Goal: Find contact information: Find contact information

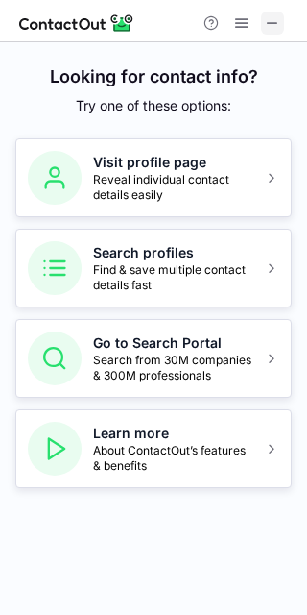
click at [262, 24] on button at bounding box center [272, 23] width 23 height 23
click at [101, 167] on h5 "Visit profile page" at bounding box center [172, 162] width 159 height 19
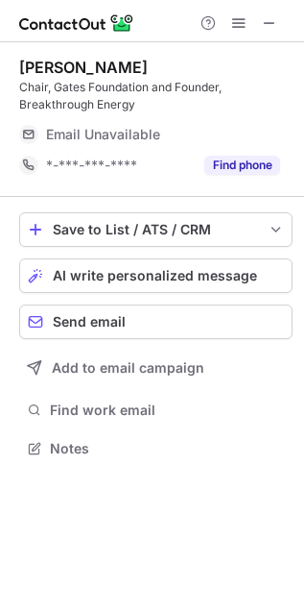
scroll to position [424, 304]
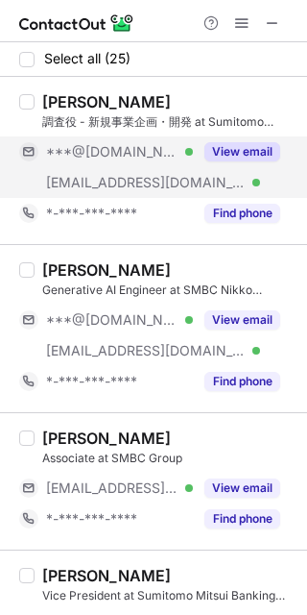
click at [218, 139] on div "View email" at bounding box center [236, 151] width 87 height 31
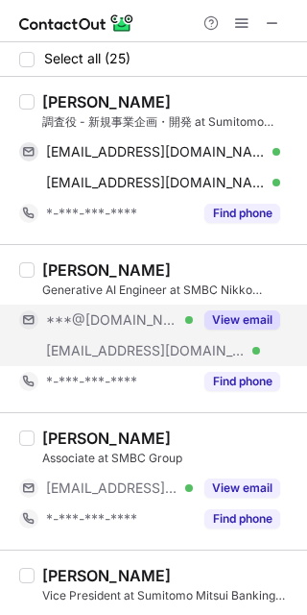
click at [235, 322] on button "View email" at bounding box center [243, 319] width 76 height 19
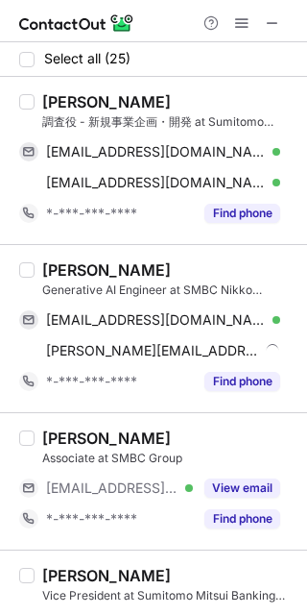
scroll to position [131, 0]
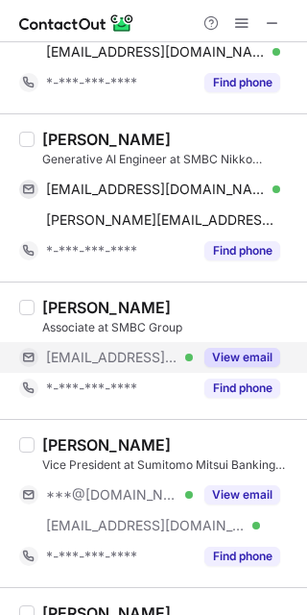
click at [238, 356] on button "View email" at bounding box center [243, 357] width 76 height 19
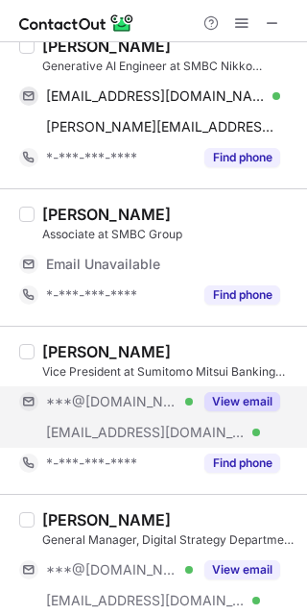
click at [246, 387] on div "View email" at bounding box center [236, 401] width 87 height 31
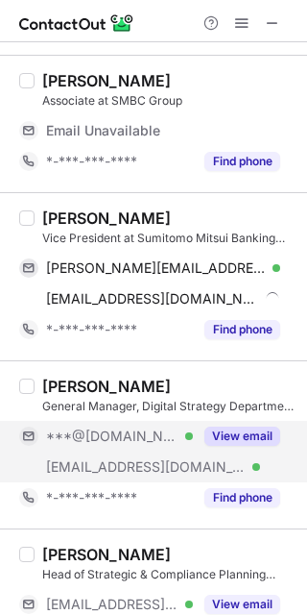
click at [250, 428] on button "View email" at bounding box center [243, 435] width 76 height 19
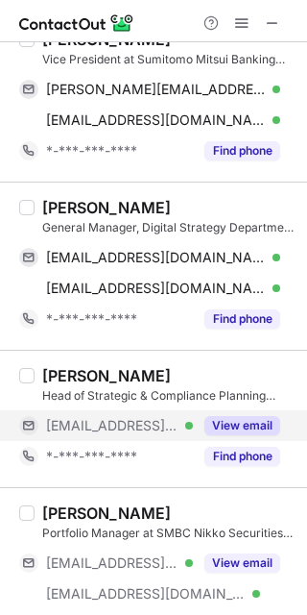
click at [242, 425] on button "View email" at bounding box center [243, 425] width 76 height 19
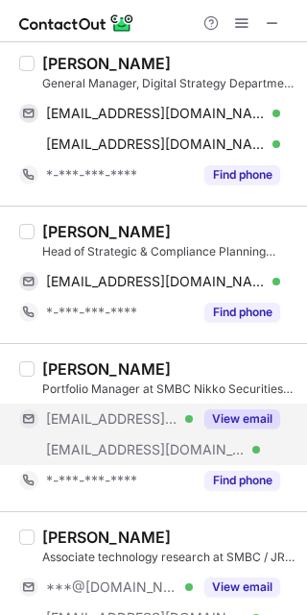
click at [235, 416] on button "View email" at bounding box center [243, 418] width 76 height 19
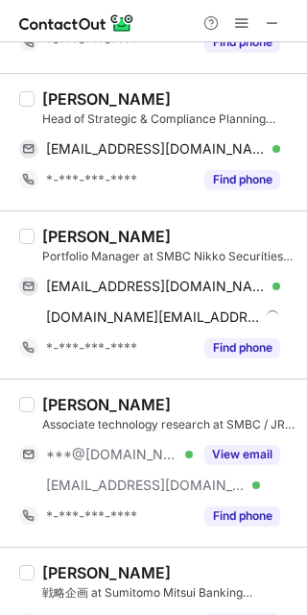
click at [241, 432] on div "Associate technology research at SMBC / JRI America Inc." at bounding box center [168, 424] width 253 height 17
click at [247, 437] on div "[PERSON_NAME] Associate technology research at SMBC / JRI America Inc. ***@[DOM…" at bounding box center [165, 463] width 261 height 136
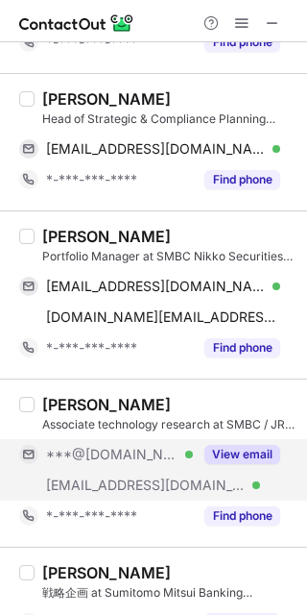
click at [253, 460] on button "View email" at bounding box center [243, 454] width 76 height 19
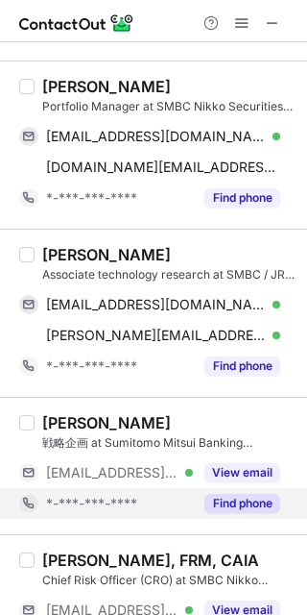
scroll to position [931, 0]
click at [230, 494] on div "Find phone" at bounding box center [236, 503] width 87 height 31
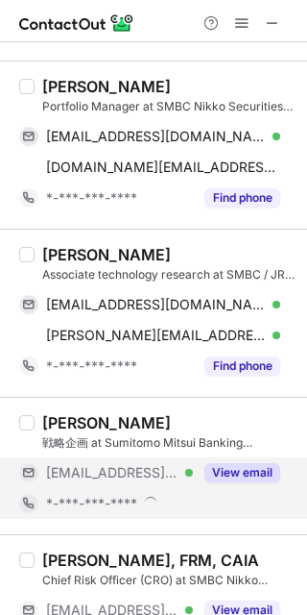
click at [227, 474] on button "View email" at bounding box center [243, 472] width 76 height 19
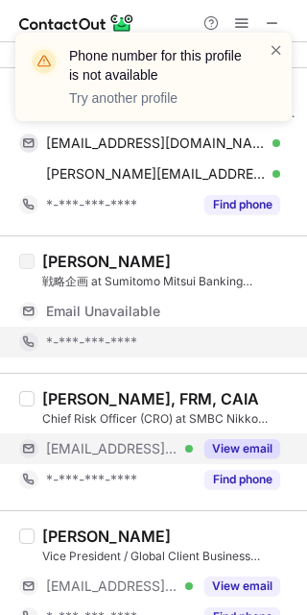
click at [227, 455] on button "View email" at bounding box center [243, 448] width 76 height 19
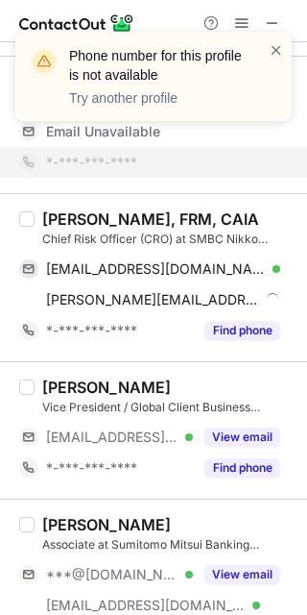
scroll to position [1279, 0]
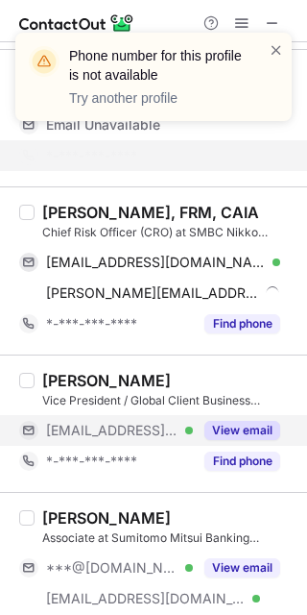
click at [233, 425] on button "View email" at bounding box center [243, 430] width 76 height 19
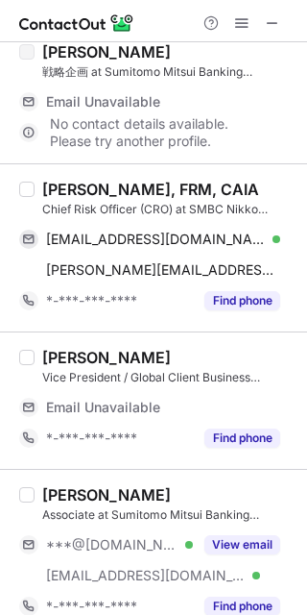
scroll to position [1367, 0]
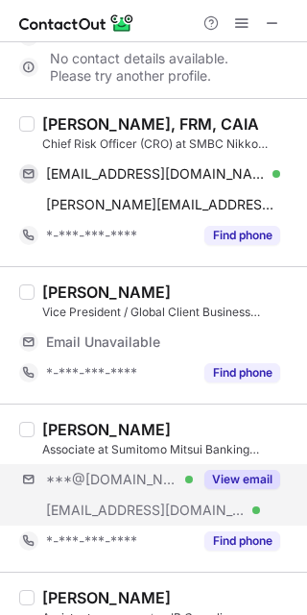
click at [226, 500] on div "***@[DOMAIN_NAME] Verified [EMAIL_ADDRESS][DOMAIN_NAME] Verified View email" at bounding box center [157, 494] width 277 height 61
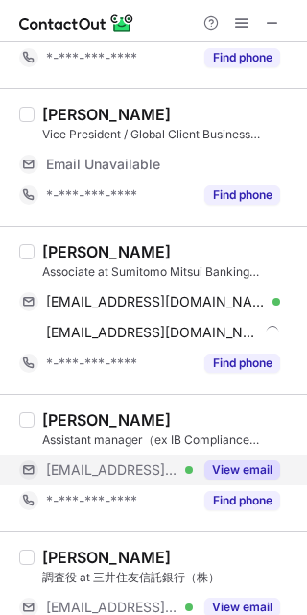
click at [230, 464] on button "View email" at bounding box center [243, 469] width 76 height 19
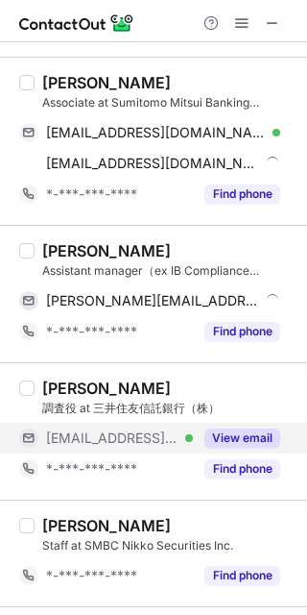
click at [224, 445] on button "View email" at bounding box center [243, 437] width 76 height 19
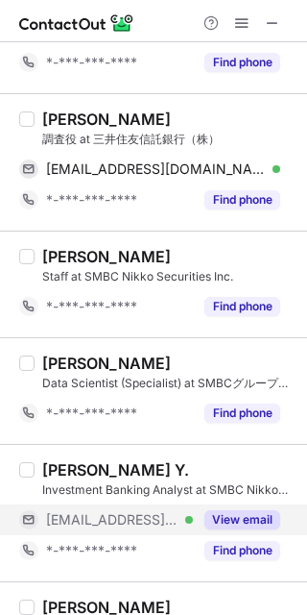
click at [242, 510] on div "View email" at bounding box center [236, 519] width 87 height 31
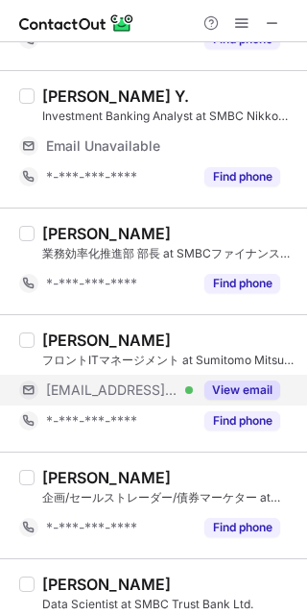
click at [218, 393] on button "View email" at bounding box center [243, 389] width 76 height 19
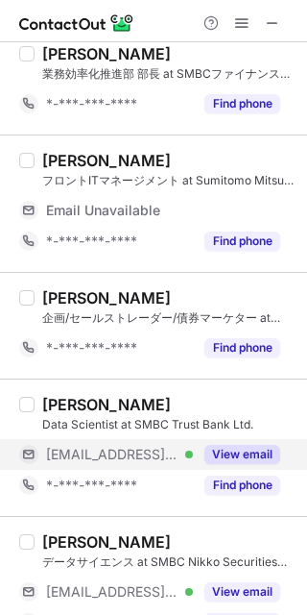
click at [235, 456] on button "View email" at bounding box center [243, 454] width 76 height 19
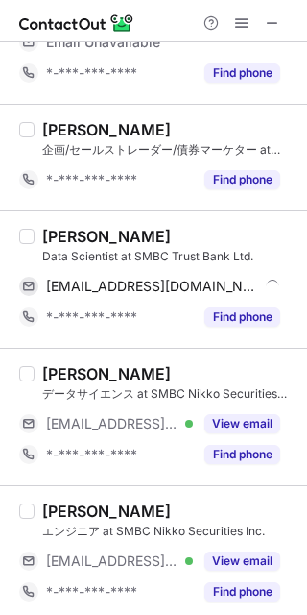
click at [234, 410] on div "[PERSON_NAME] データサイエンス at SMBC Nikko Securities Inc. [EMAIL_ADDRESS][DOMAIN_NAM…" at bounding box center [165, 417] width 261 height 106
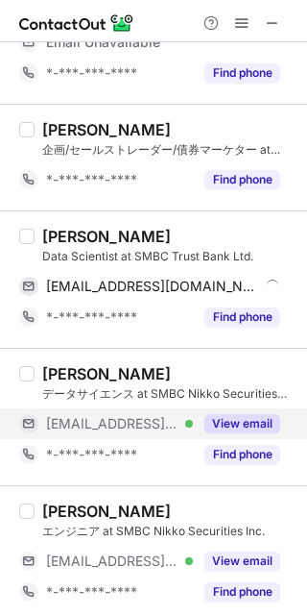
click at [241, 433] on button "View email" at bounding box center [243, 423] width 76 height 19
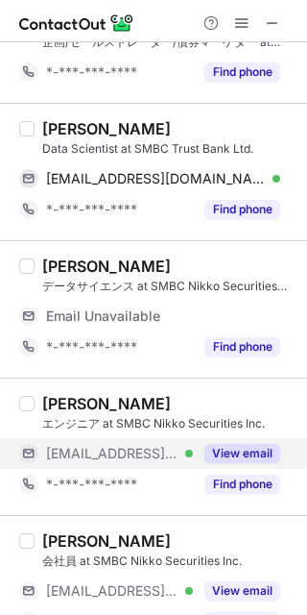
click at [250, 462] on button "View email" at bounding box center [243, 453] width 76 height 19
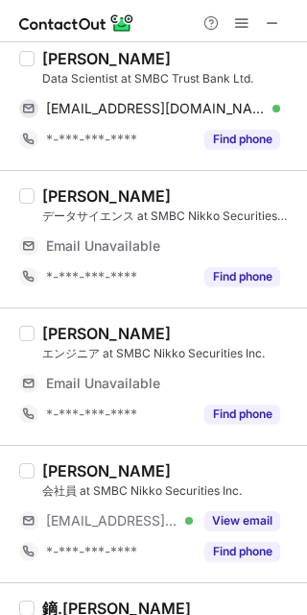
scroll to position [2821, 0]
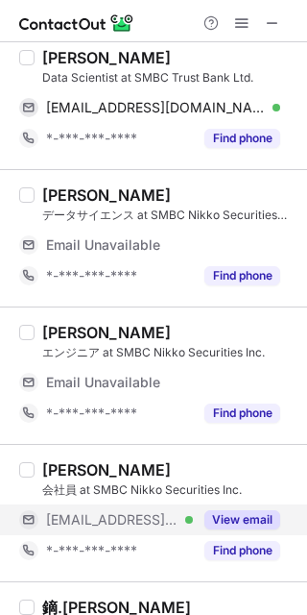
click at [239, 528] on button "View email" at bounding box center [243, 519] width 76 height 19
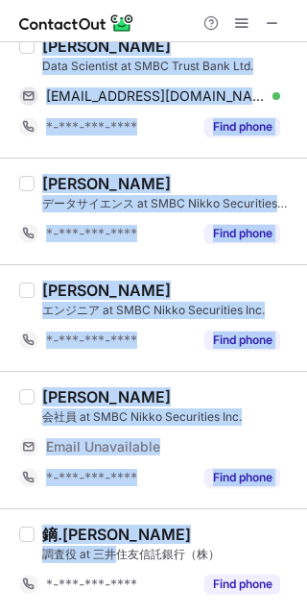
scroll to position [2779, 0]
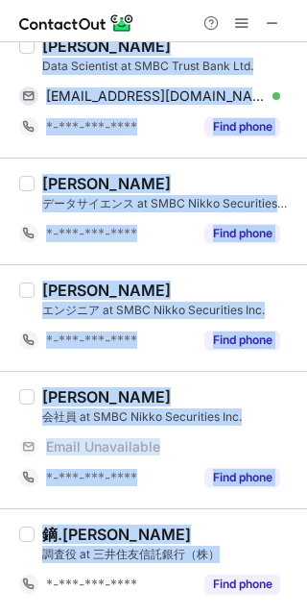
drag, startPoint x: 38, startPoint y: 102, endPoint x: 242, endPoint y: 548, distance: 490.7
copy div "Loremi Dolors ame - consec・ad el Seddoeiu Tempor Incidid Utlaboreetd – MAGN Ali…"
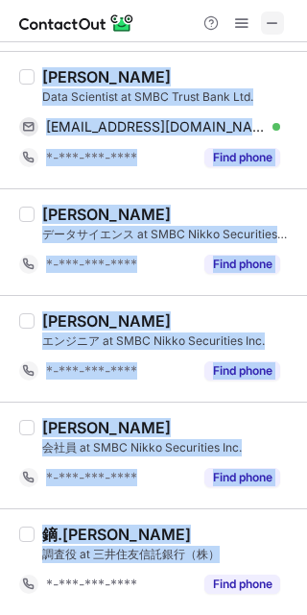
click at [274, 17] on span at bounding box center [272, 22] width 15 height 15
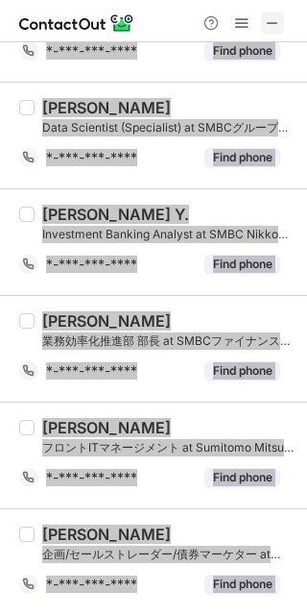
scroll to position [3326, 0]
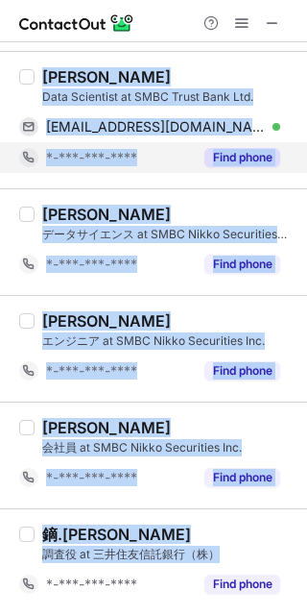
click at [177, 167] on div "*-***-***-****" at bounding box center [106, 157] width 174 height 31
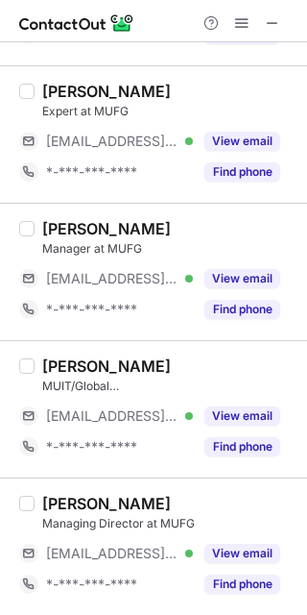
scroll to position [2902, 0]
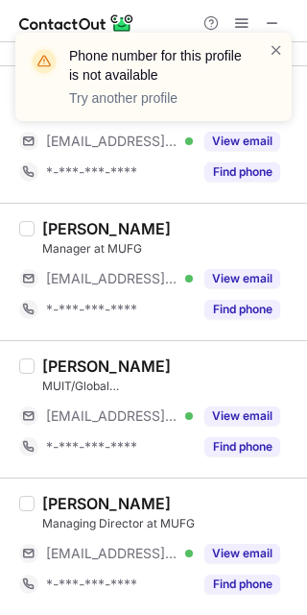
click at [230, 145] on div "Phone number for this profile is not available Try another profile" at bounding box center [153, 84] width 307 height 142
click at [230, 144] on div "Phone number for this profile is not available Try another profile" at bounding box center [153, 84] width 307 height 142
click at [237, 133] on div "Phone number for this profile is not available Try another profile" at bounding box center [153, 84] width 307 height 142
click at [269, 47] on span at bounding box center [276, 49] width 15 height 19
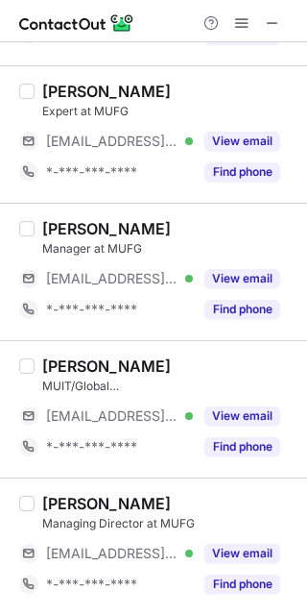
click at [260, 141] on div "Phone number for this profile is not available Try another profile" at bounding box center [153, 84] width 307 height 142
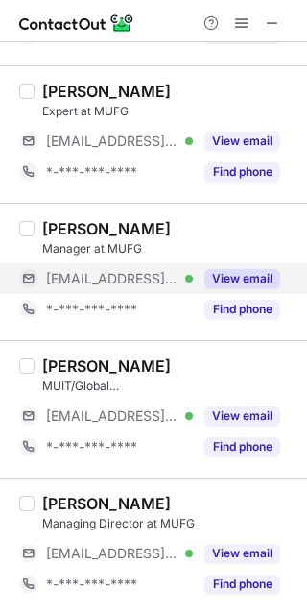
click at [238, 272] on button "View email" at bounding box center [243, 278] width 76 height 19
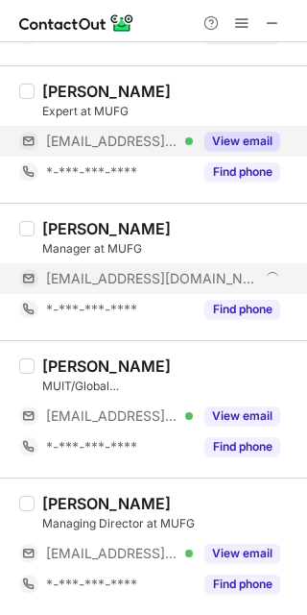
click at [219, 145] on button "View email" at bounding box center [243, 141] width 76 height 19
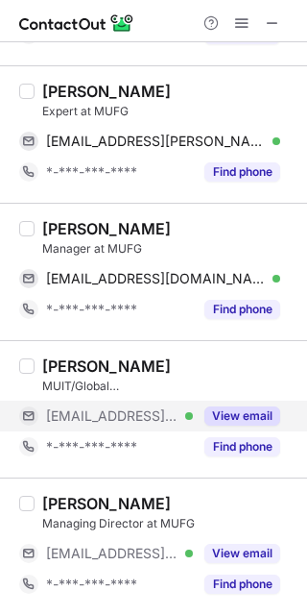
scroll to position [2502, 0]
click at [253, 421] on button "View email" at bounding box center [243, 415] width 76 height 19
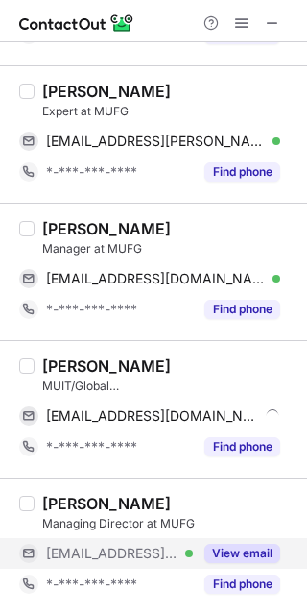
click at [253, 552] on button "View email" at bounding box center [243, 552] width 76 height 19
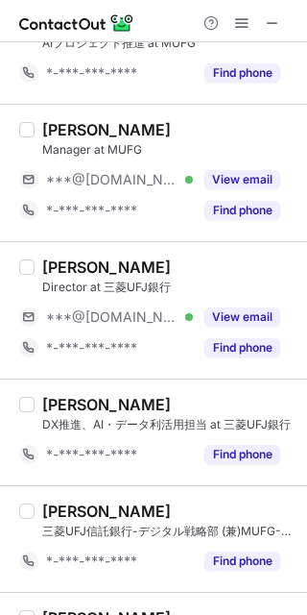
scroll to position [0, 0]
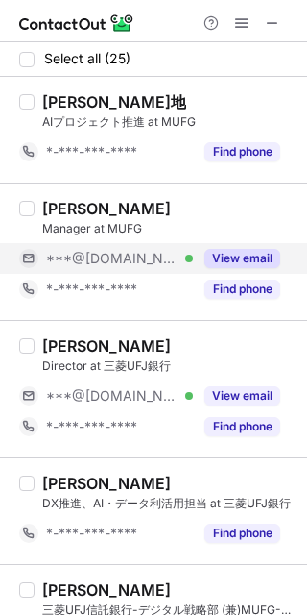
click at [269, 253] on button "View email" at bounding box center [243, 258] width 76 height 19
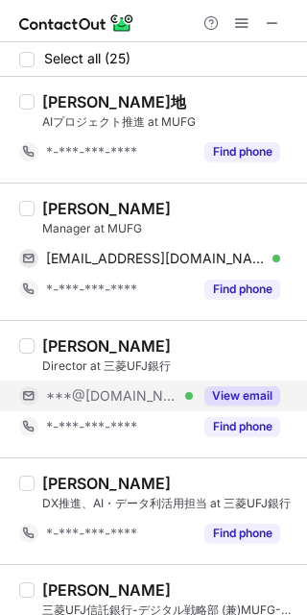
click at [242, 387] on button "View email" at bounding box center [243, 395] width 76 height 19
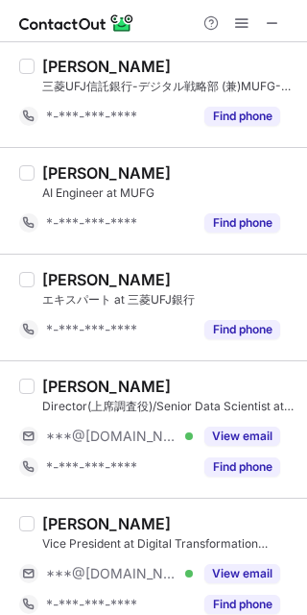
scroll to position [526, 0]
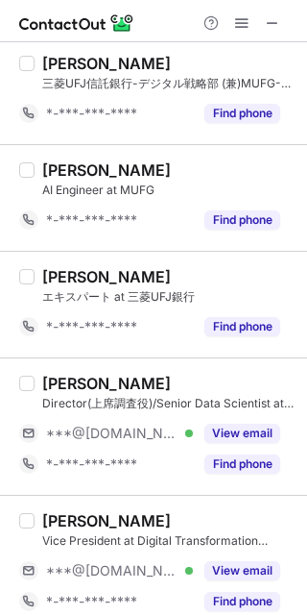
click at [220, 433] on button "View email" at bounding box center [243, 432] width 76 height 19
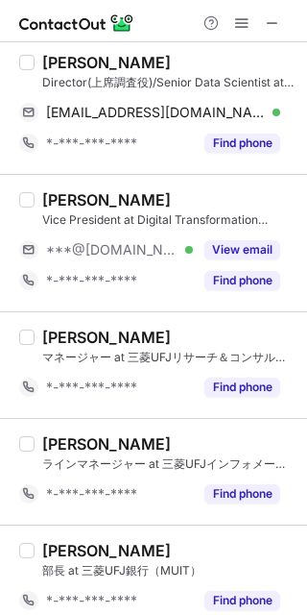
scroll to position [868, 0]
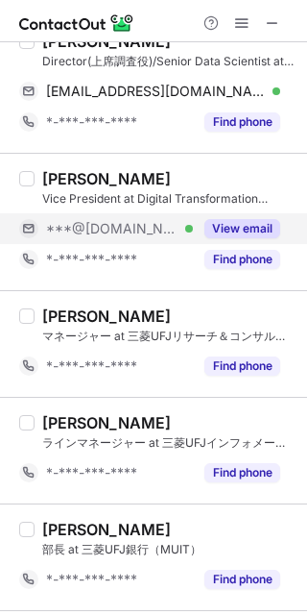
click at [223, 225] on button "View email" at bounding box center [243, 228] width 76 height 19
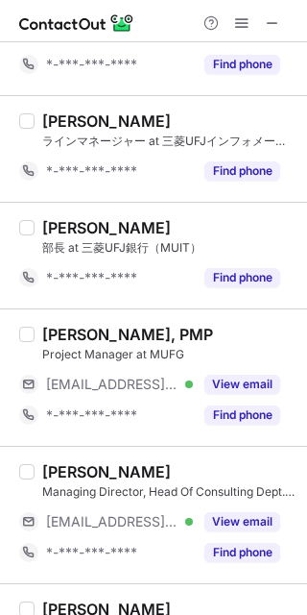
scroll to position [1173, 0]
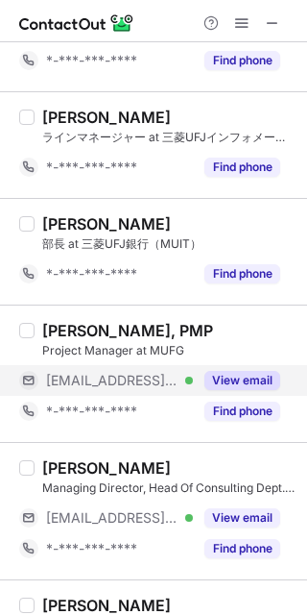
click at [224, 385] on button "View email" at bounding box center [243, 380] width 76 height 19
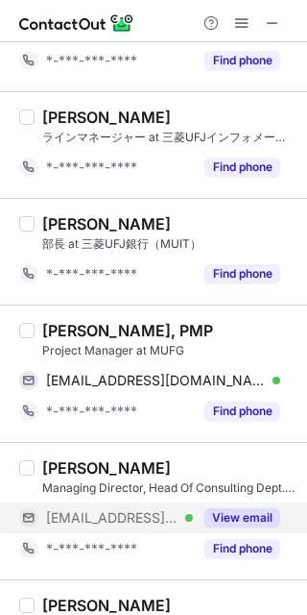
click at [241, 518] on button "View email" at bounding box center [243, 517] width 76 height 19
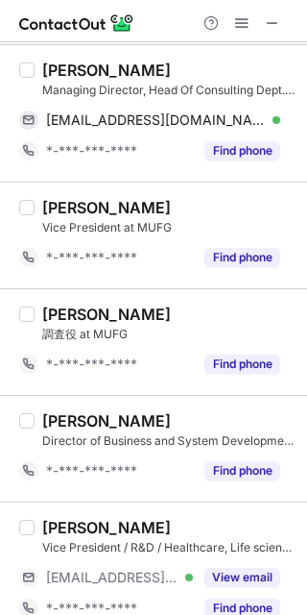
scroll to position [1799, 0]
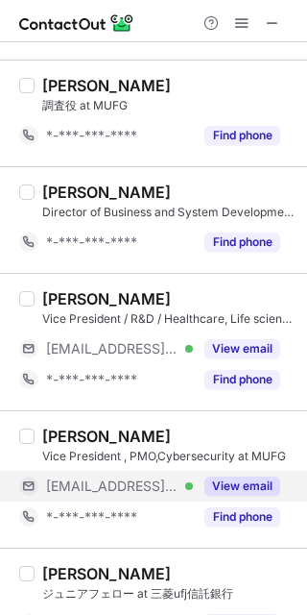
click at [251, 489] on button "View email" at bounding box center [243, 485] width 76 height 19
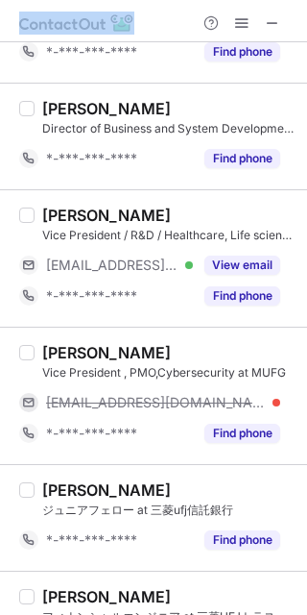
scroll to position [2472, 0]
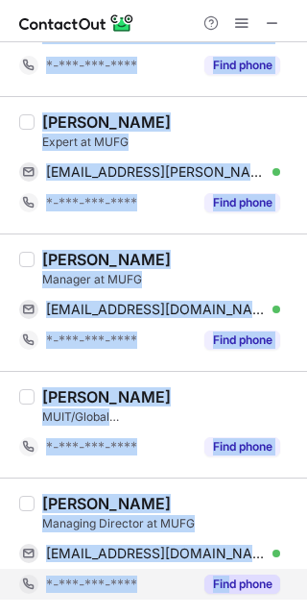
drag, startPoint x: 38, startPoint y: 95, endPoint x: 225, endPoint y: 576, distance: 515.9
copy div "lore IPsumdolor si AMET *-***-***-**** Cons adipi ELITSED DOEIU Tempori ut LABO…"
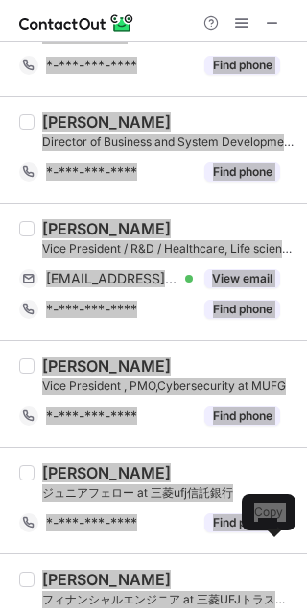
scroll to position [3019, 0]
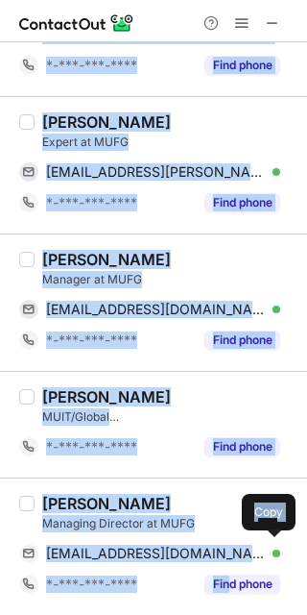
click at [184, 124] on div "[PERSON_NAME]" at bounding box center [168, 121] width 253 height 19
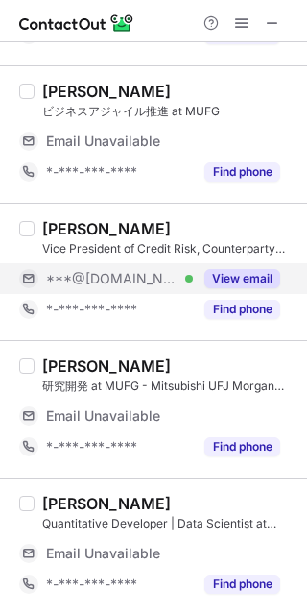
scroll to position [2994, 0]
click at [216, 263] on div "View email" at bounding box center [236, 278] width 87 height 31
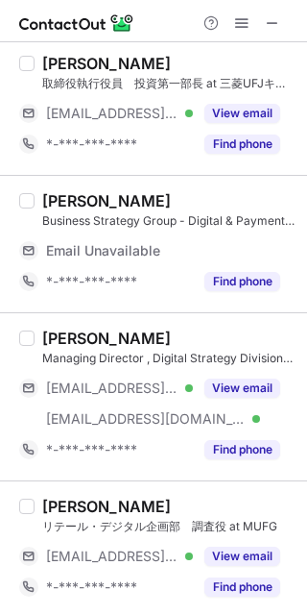
scroll to position [0, 0]
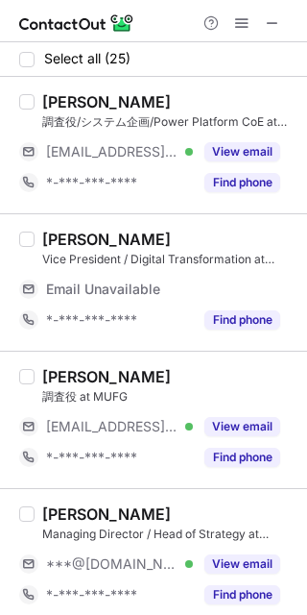
click at [214, 129] on div "調査役/システム企画/Power Platform CoE at MUFG" at bounding box center [168, 121] width 253 height 17
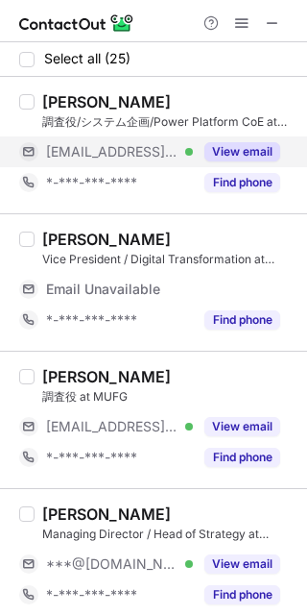
click at [220, 137] on div "View email" at bounding box center [236, 151] width 87 height 31
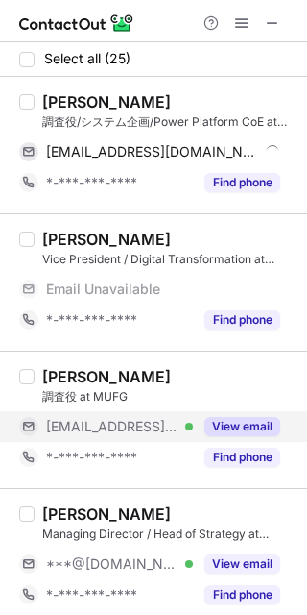
click at [250, 435] on button "View email" at bounding box center [243, 426] width 76 height 19
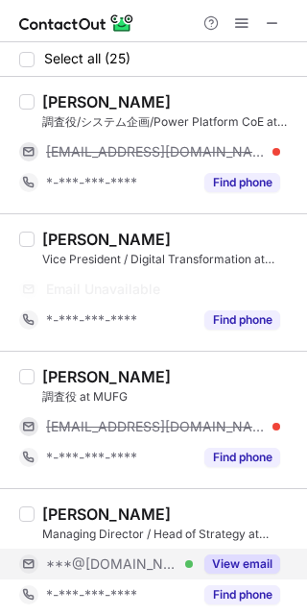
click at [246, 551] on div "View email" at bounding box center [236, 563] width 87 height 31
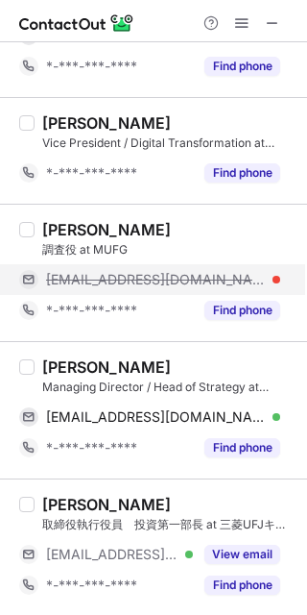
scroll to position [117, 0]
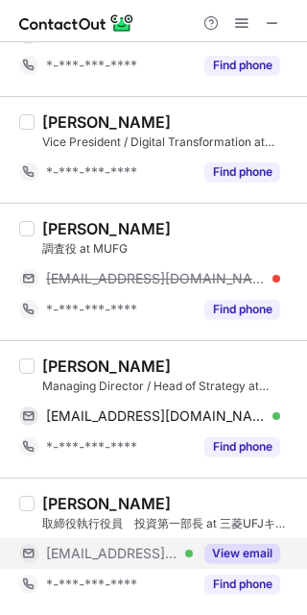
click at [247, 551] on button "View email" at bounding box center [243, 552] width 76 height 19
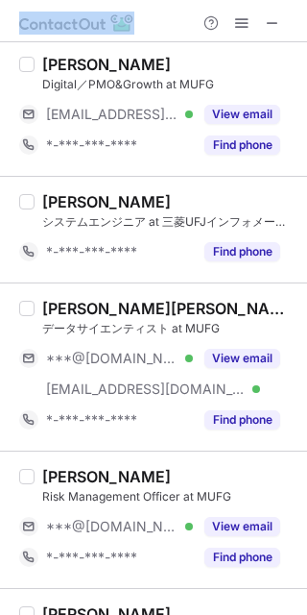
scroll to position [2594, 0]
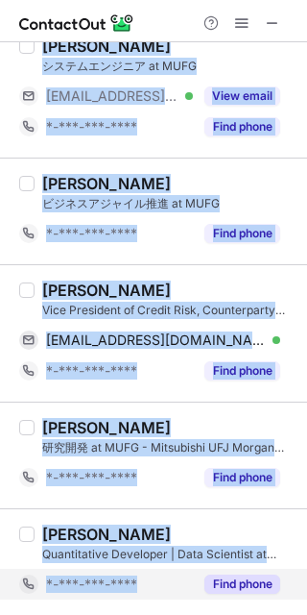
drag, startPoint x: 39, startPoint y: 98, endPoint x: 185, endPoint y: 581, distance: 504.6
copy div "Lorem Ipsumdol sit/ametco/Adipi Elitsedd EiU te INCI utlaboree@do.magn.al *-***…"
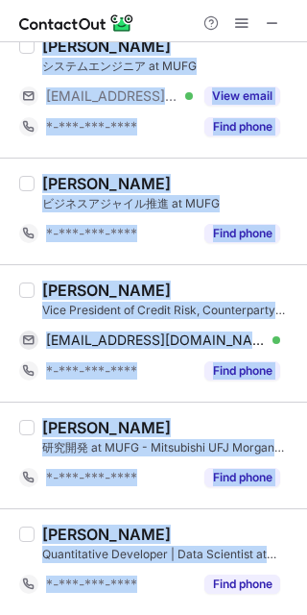
scroll to position [2533, 0]
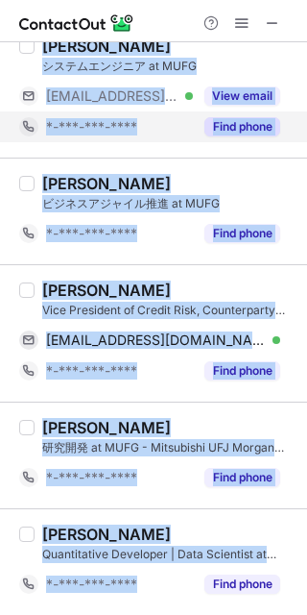
copy div "Lorem Ipsumdol sit/ametco/Adipi Elitsedd EiU te INCI utlaboree@do.magn.al *-***…"
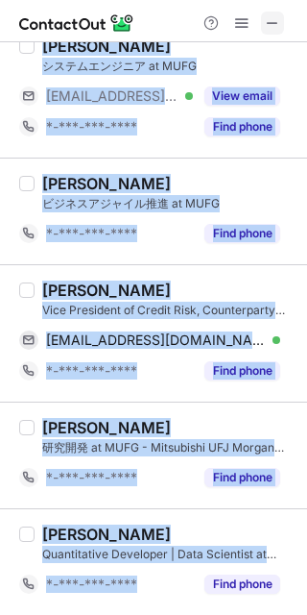
click at [273, 15] on span at bounding box center [272, 22] width 15 height 15
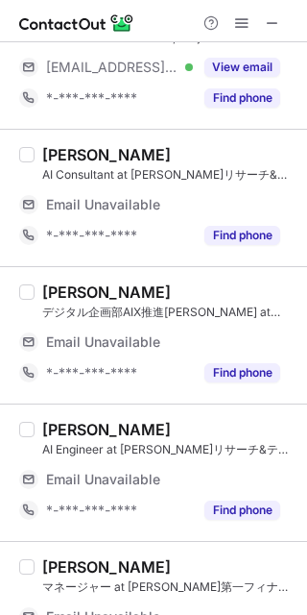
scroll to position [0, 0]
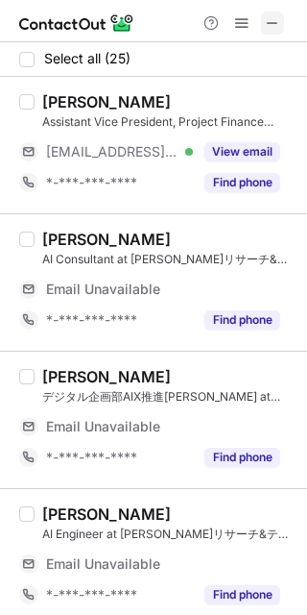
click at [283, 25] on button at bounding box center [272, 23] width 23 height 23
